Goal: Complete application form

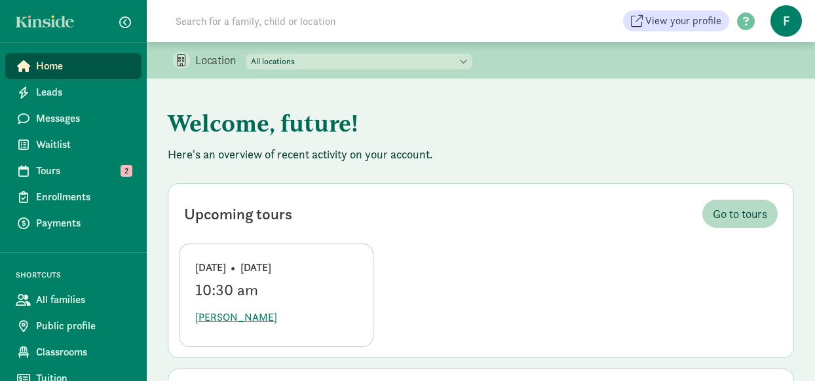
click at [280, 62] on select "All locations Cosmopolitan Kids [GEOGRAPHIC_DATA] ([PERSON_NAME]) Cosmopolitan …" at bounding box center [359, 62] width 227 height 16
select select "87482"
click at [246, 54] on select "All locations Cosmopolitan Kids [GEOGRAPHIC_DATA] ([PERSON_NAME]) Cosmopolitan …" at bounding box center [359, 62] width 227 height 16
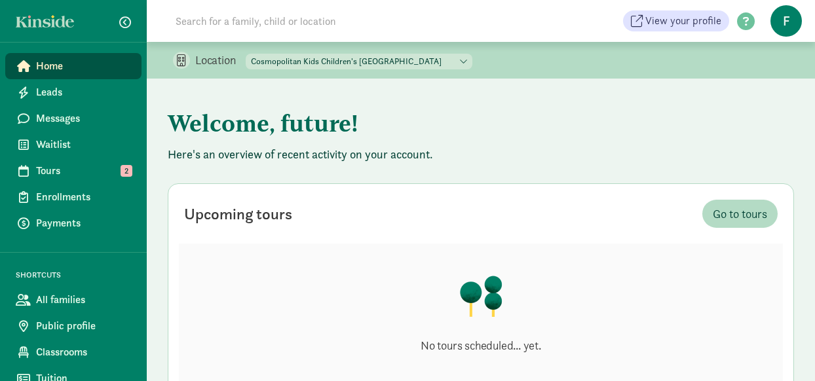
click at [275, 26] on input at bounding box center [352, 21] width 368 height 26
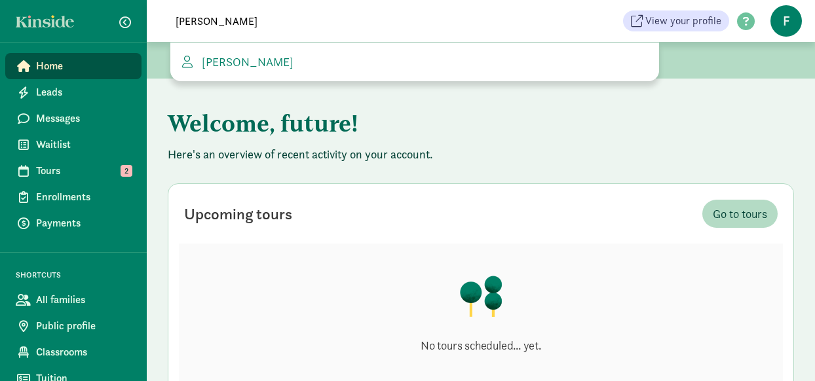
drag, startPoint x: 228, startPoint y: 20, endPoint x: 165, endPoint y: 24, distance: 63.0
click at [165, 24] on span "[PERSON_NAME]" at bounding box center [343, 21] width 383 height 26
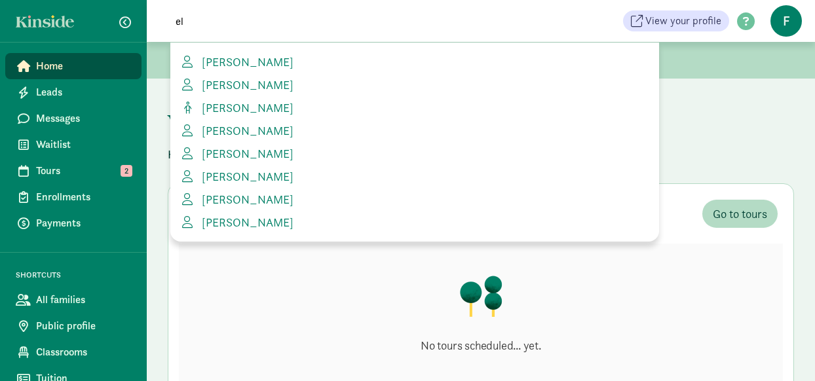
type input "e"
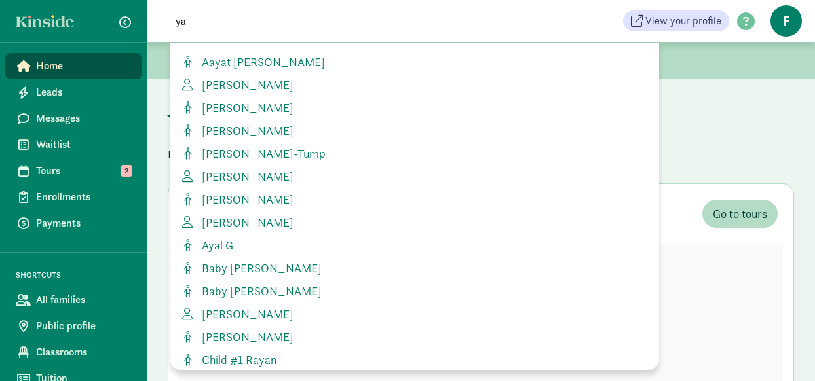
type input "y"
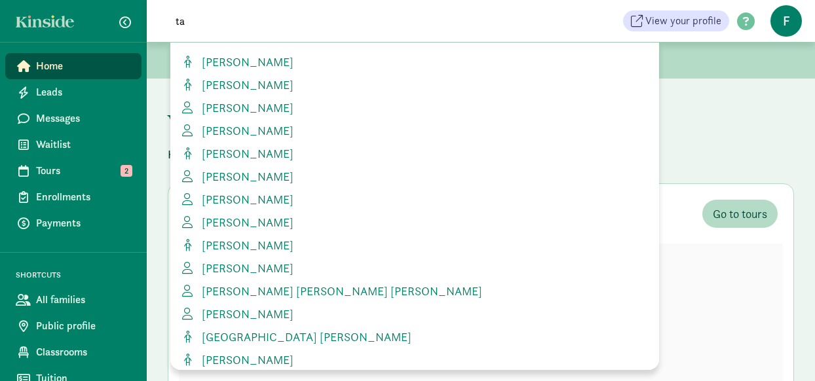
type input "t"
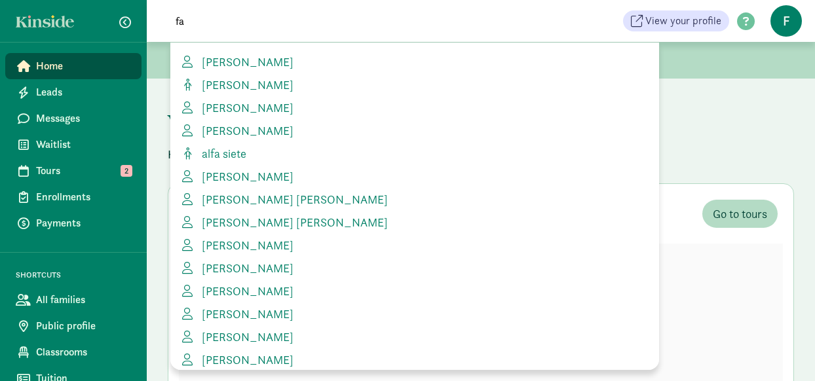
type input "f"
